Goal: Find specific page/section: Find specific page/section

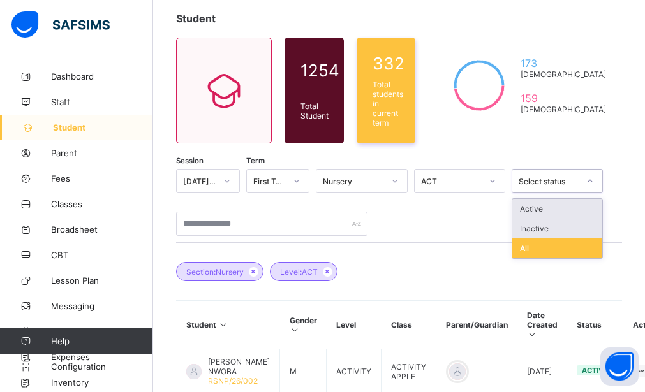
scroll to position [71, 0]
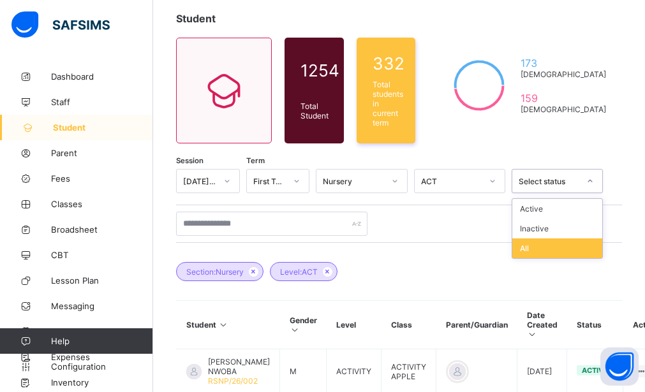
click at [546, 288] on div "Session [DATE]-[DATE] Term First Term Nursery ACT option All focused, 3 of 3. 3…" at bounding box center [399, 382] width 446 height 426
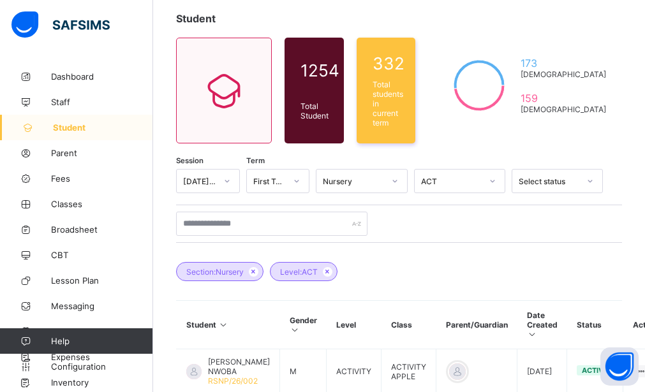
click at [546, 288] on div "Session [DATE]-[DATE] Term First Term Nursery ACT Select status Section: Nurser…" at bounding box center [399, 382] width 446 height 426
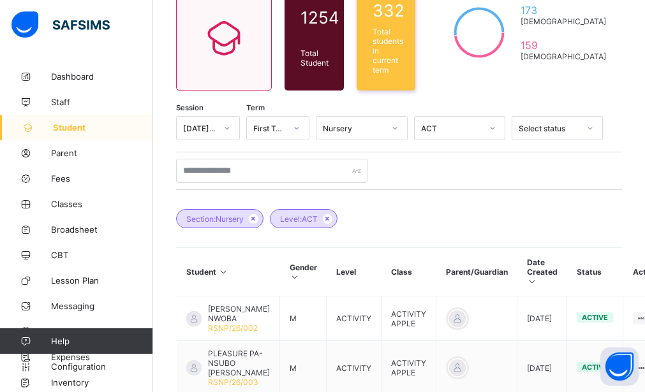
scroll to position [125, 0]
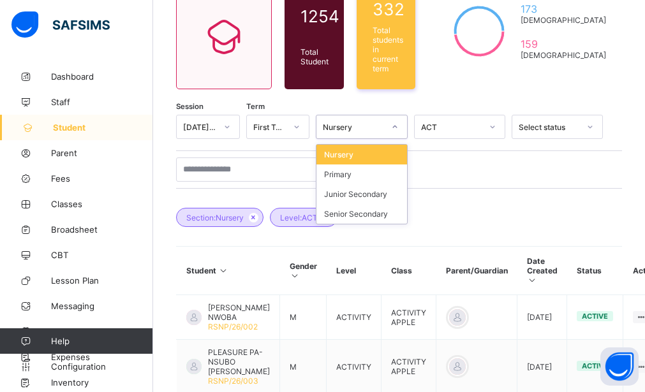
click at [406, 123] on div at bounding box center [395, 127] width 22 height 20
click at [382, 177] on div "Primary" at bounding box center [362, 175] width 90 height 20
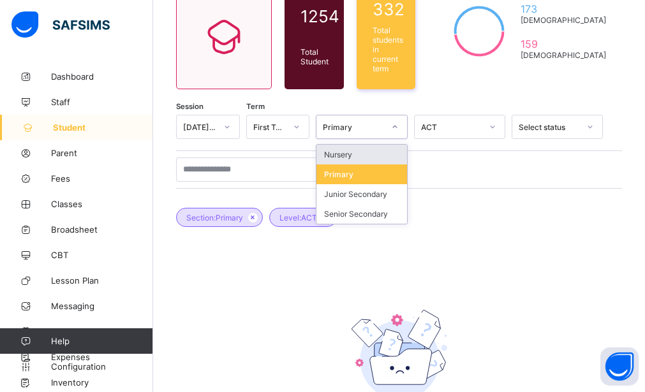
click at [406, 128] on div at bounding box center [395, 127] width 22 height 20
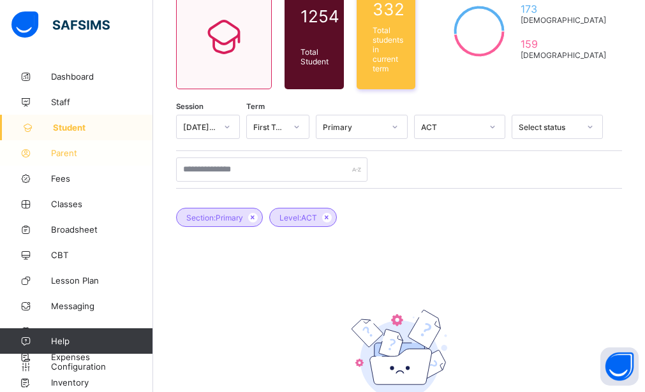
click at [73, 160] on link "Parent" at bounding box center [76, 153] width 153 height 26
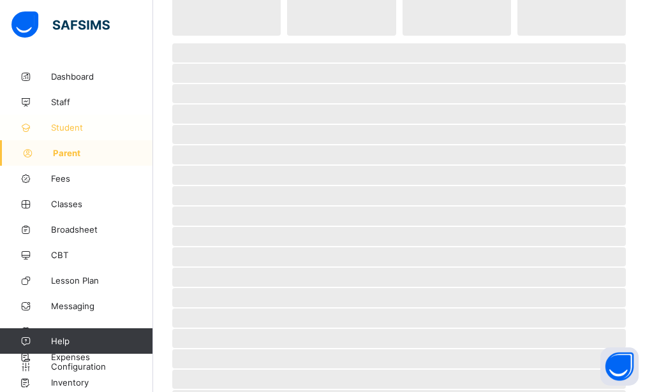
click at [78, 128] on span "Student" at bounding box center [102, 128] width 102 height 10
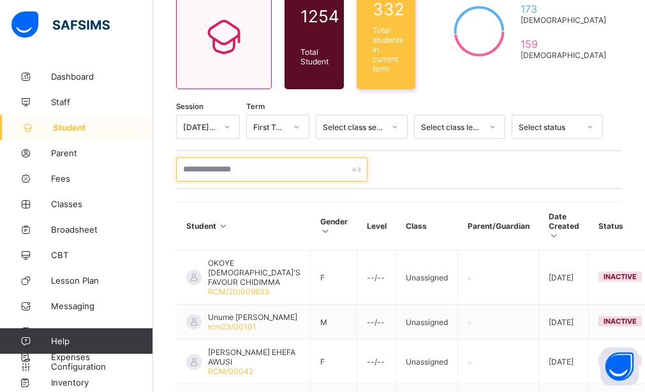
click at [280, 162] on input "text" at bounding box center [271, 170] width 191 height 24
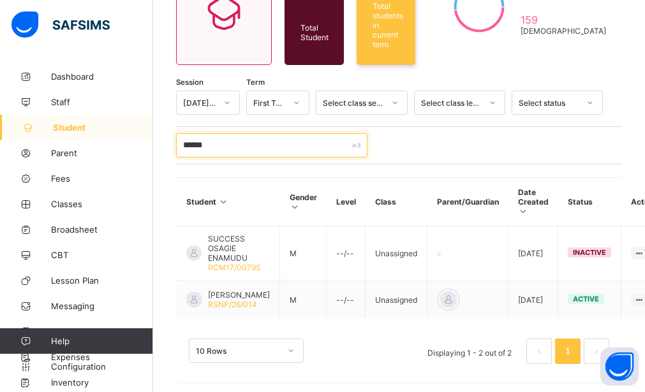
scroll to position [165, 0]
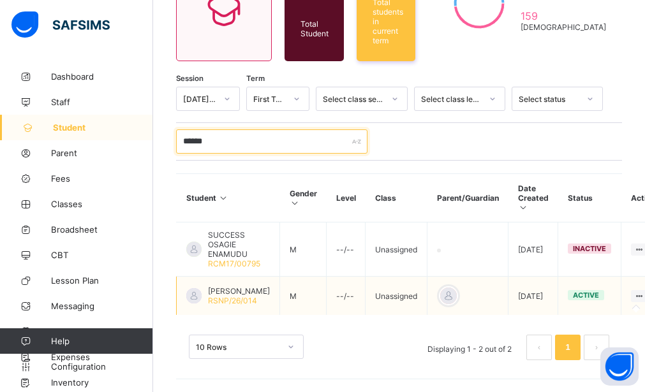
type input "******"
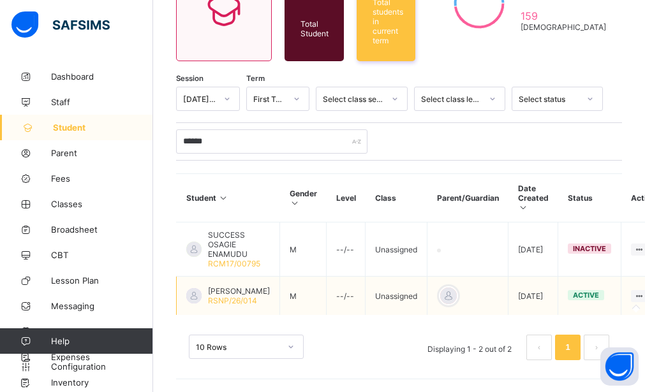
click at [634, 292] on icon at bounding box center [639, 297] width 11 height 10
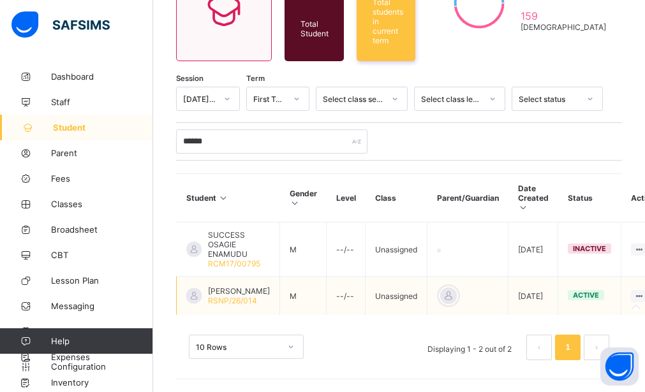
click at [634, 292] on icon at bounding box center [639, 297] width 11 height 10
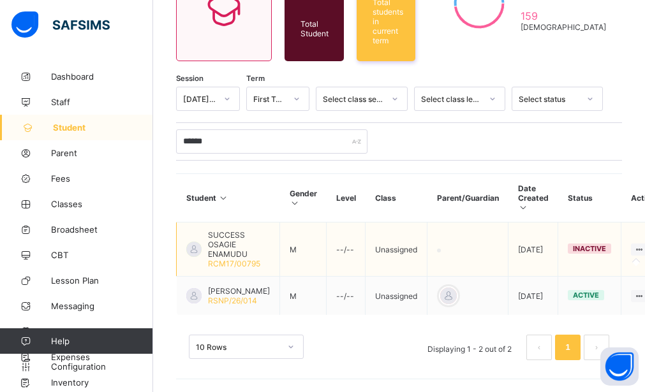
click at [634, 245] on icon at bounding box center [639, 250] width 11 height 10
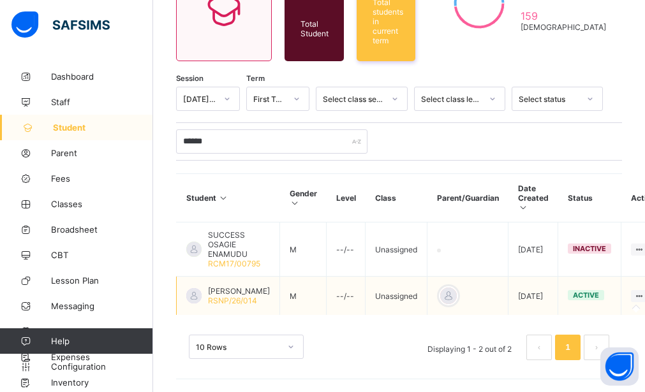
click at [634, 292] on icon at bounding box center [639, 297] width 11 height 10
click at [632, 294] on div at bounding box center [639, 296] width 17 height 12
click at [632, 295] on td at bounding box center [646, 296] width 48 height 39
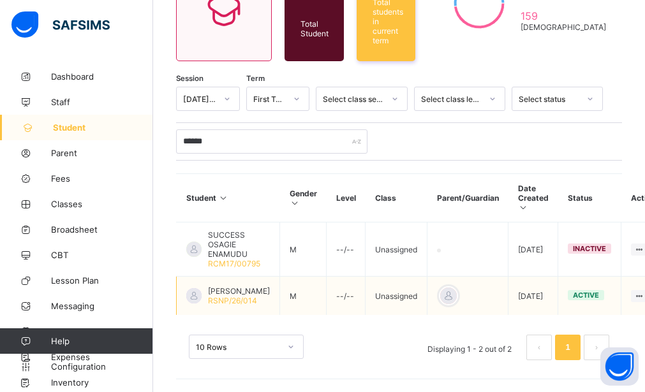
click at [632, 295] on td at bounding box center [646, 296] width 48 height 39
click at [634, 292] on icon at bounding box center [639, 297] width 11 height 10
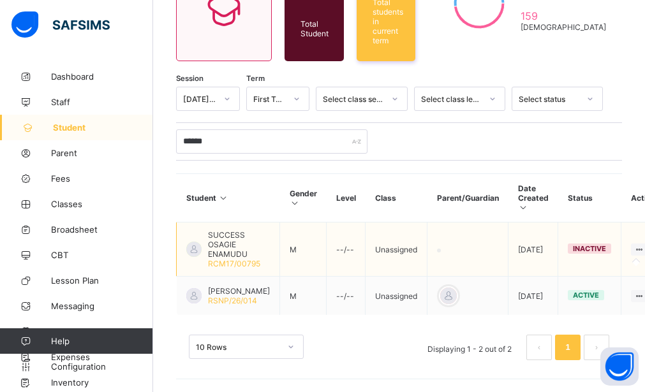
click at [634, 245] on icon at bounding box center [639, 250] width 11 height 10
click at [632, 244] on div at bounding box center [639, 250] width 17 height 12
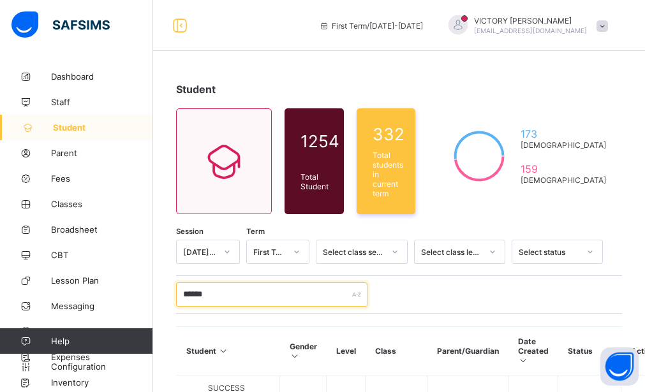
scroll to position [163, 0]
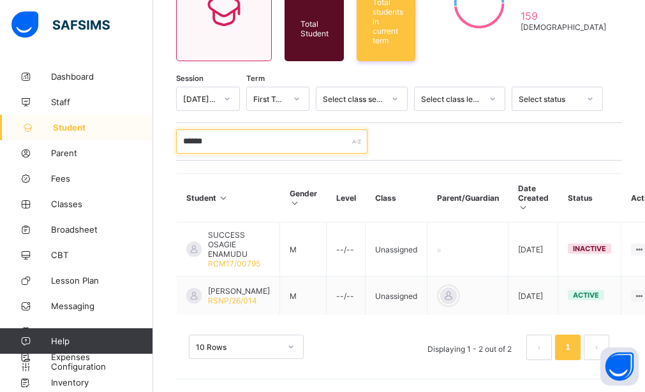
click at [238, 130] on input "******" at bounding box center [271, 142] width 191 height 24
type input "*"
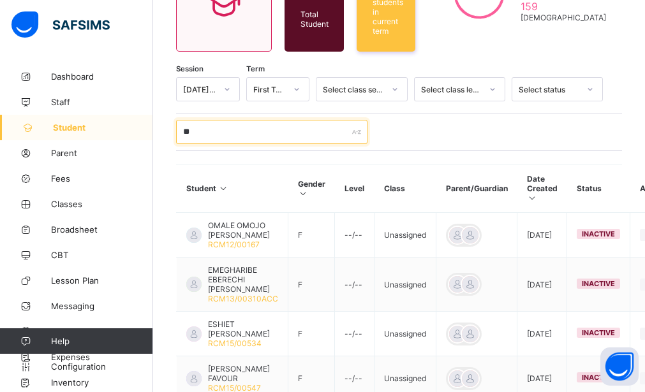
type input "*"
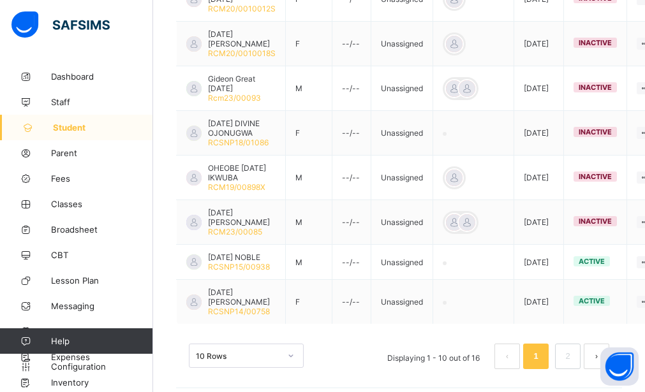
scroll to position [497, 0]
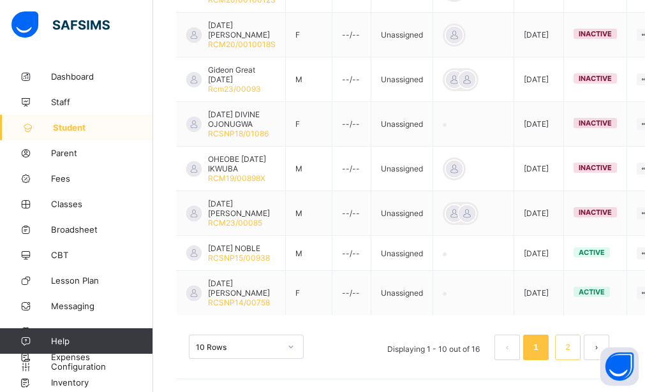
click at [574, 353] on link "2" at bounding box center [568, 347] width 12 height 17
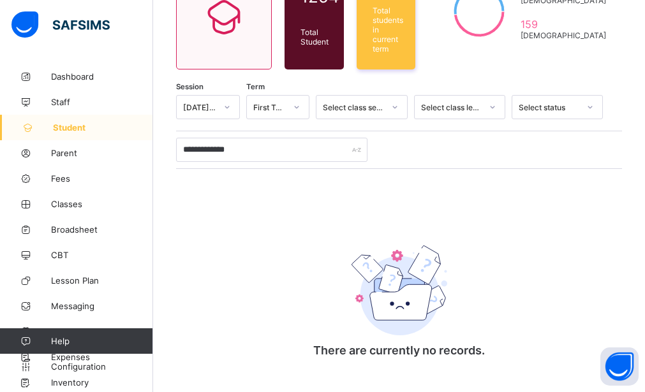
scroll to position [145, 0]
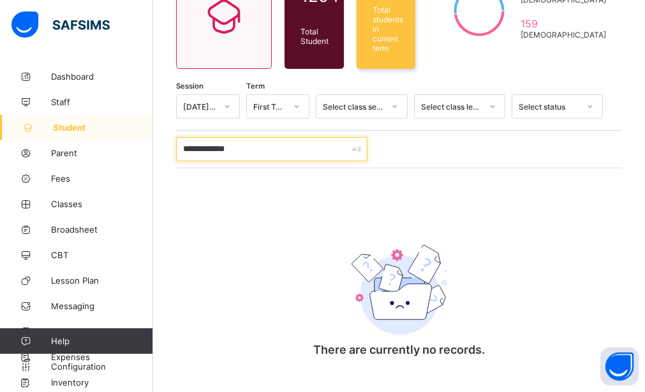
click at [265, 148] on input "**********" at bounding box center [271, 149] width 191 height 24
type input "*"
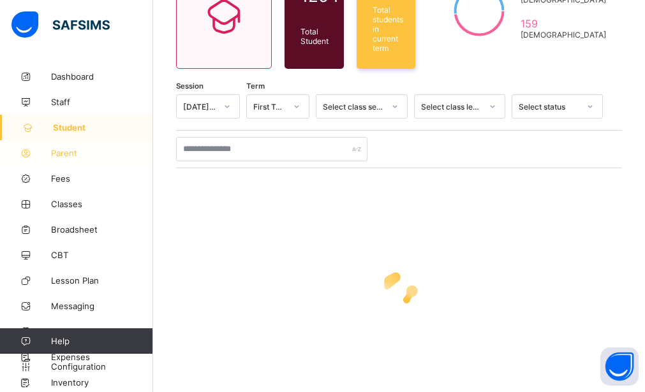
click at [64, 150] on span "Parent" at bounding box center [102, 153] width 102 height 10
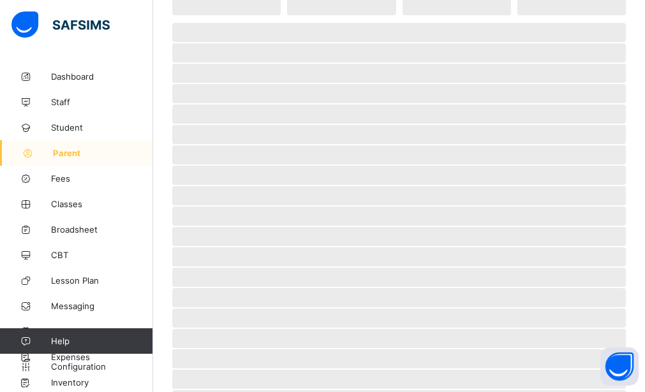
click at [67, 145] on link "Parent" at bounding box center [76, 153] width 153 height 26
click at [73, 123] on span "Student" at bounding box center [102, 128] width 102 height 10
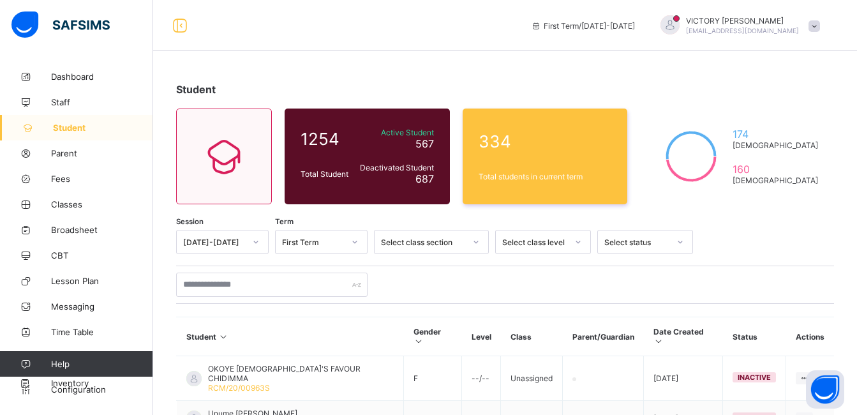
scroll to position [1, 0]
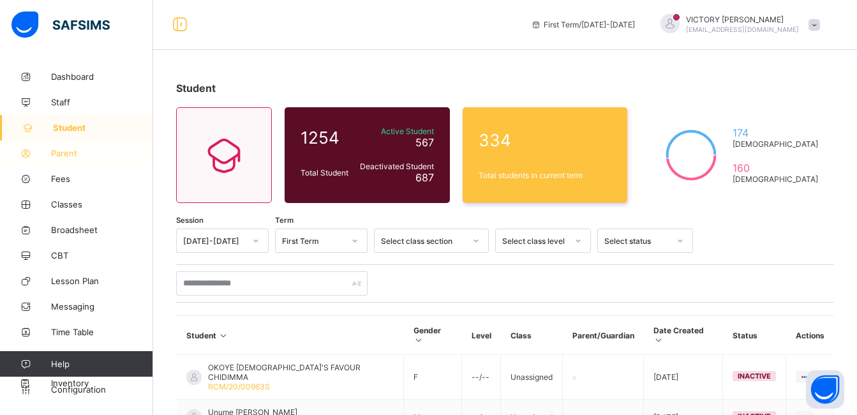
click at [68, 152] on span "Parent" at bounding box center [102, 153] width 102 height 10
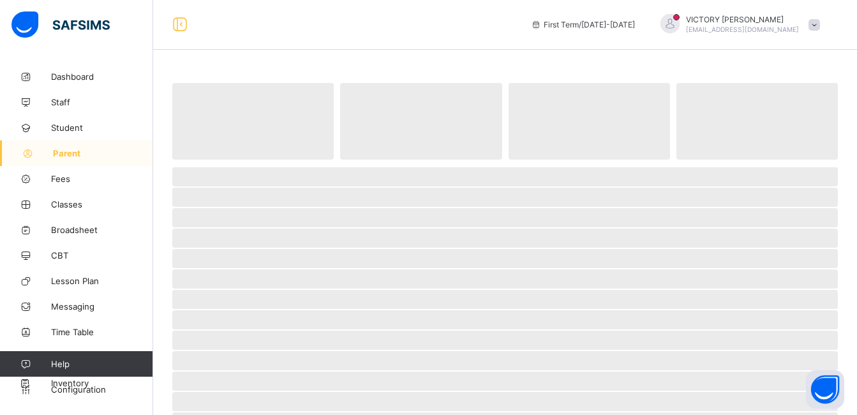
click at [68, 152] on span "Parent" at bounding box center [103, 153] width 100 height 10
